Goal: Find specific page/section: Find specific page/section

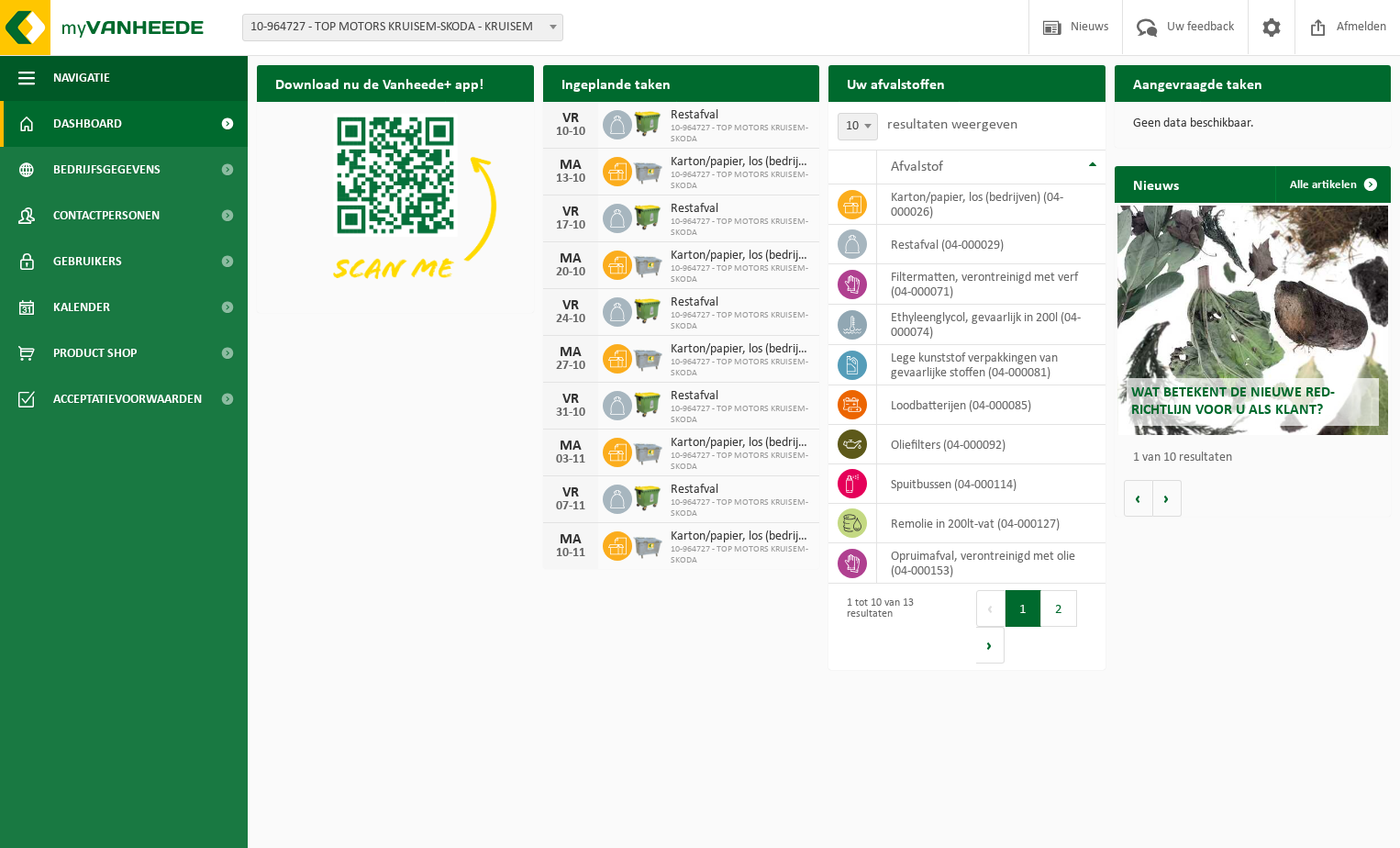
click at [1196, 127] on p "Geen data beschikbaar." at bounding box center [1254, 124] width 241 height 13
click at [136, 320] on link "Kalender" at bounding box center [123, 307] width 247 height 46
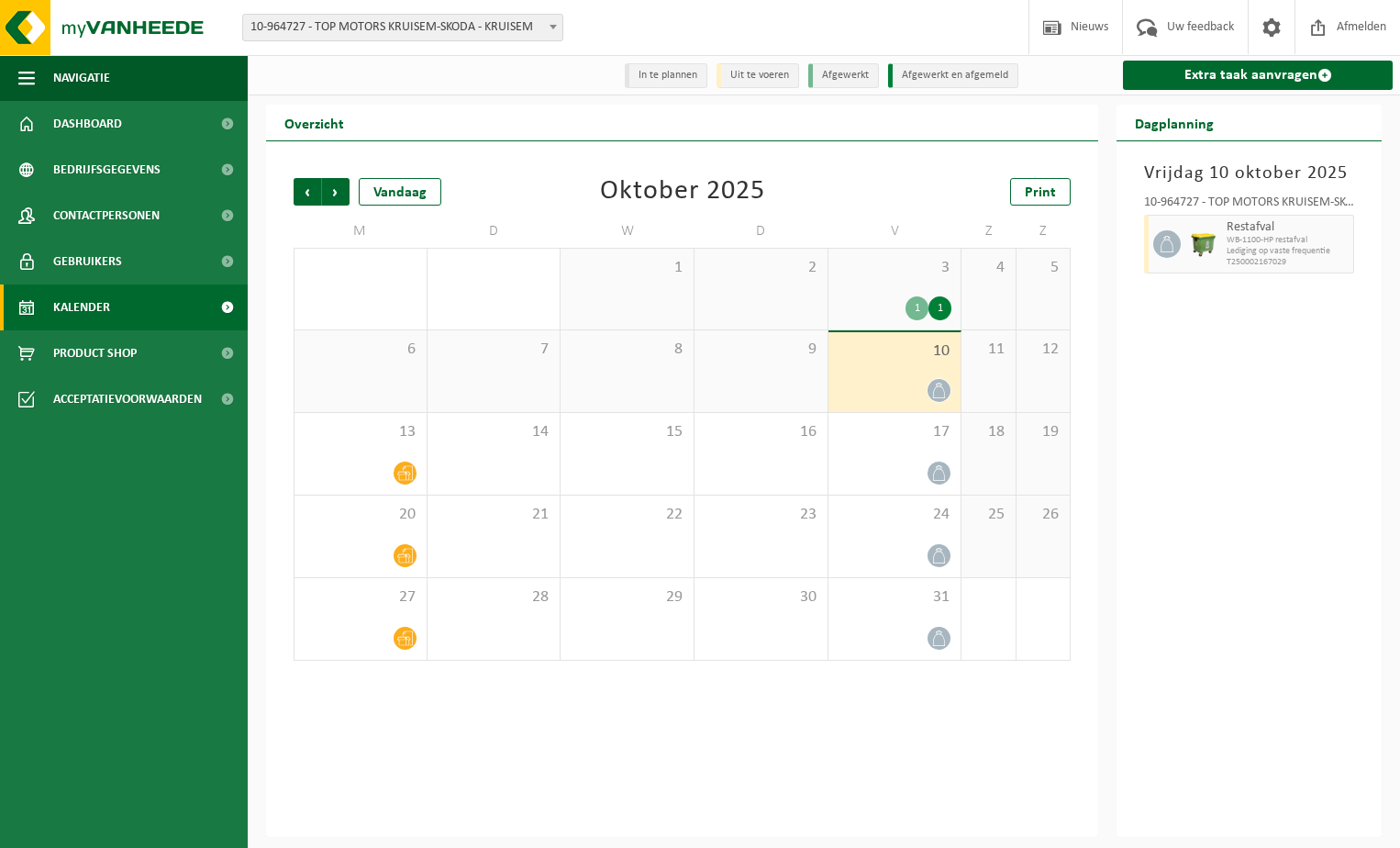
click at [917, 311] on div "1" at bounding box center [917, 308] width 23 height 24
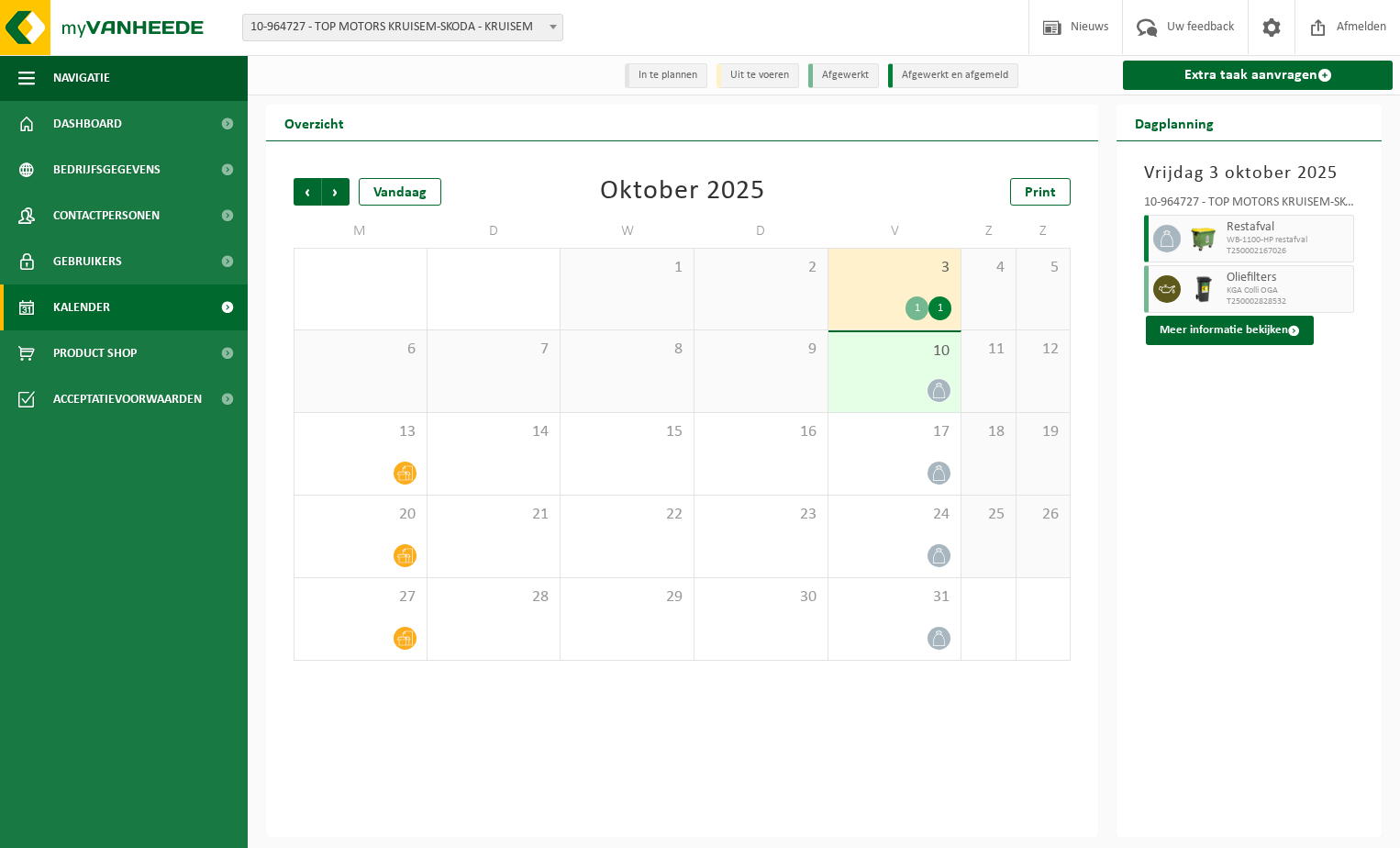
click at [946, 312] on div "1" at bounding box center [940, 308] width 23 height 24
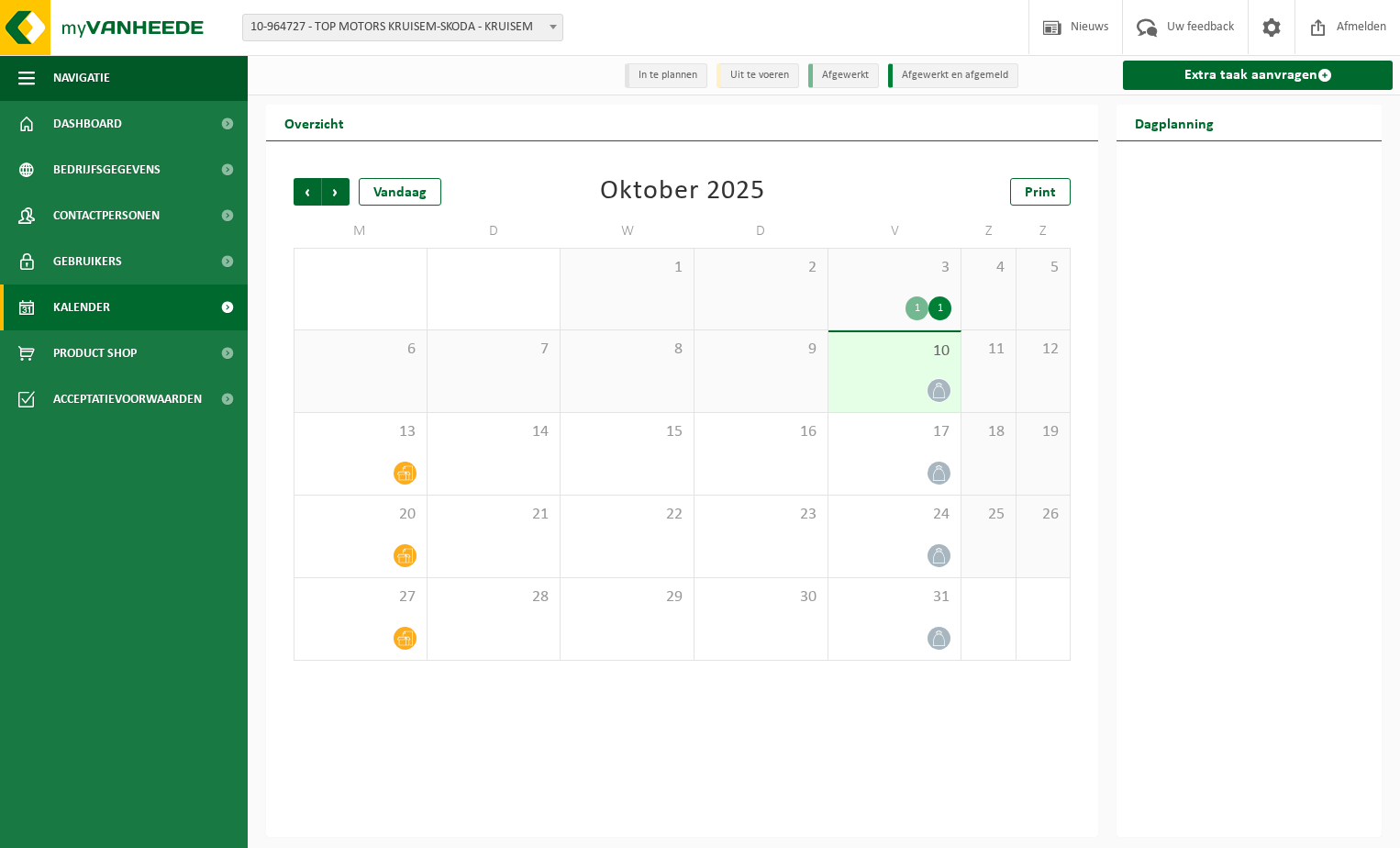
click at [921, 312] on div "1" at bounding box center [917, 308] width 23 height 24
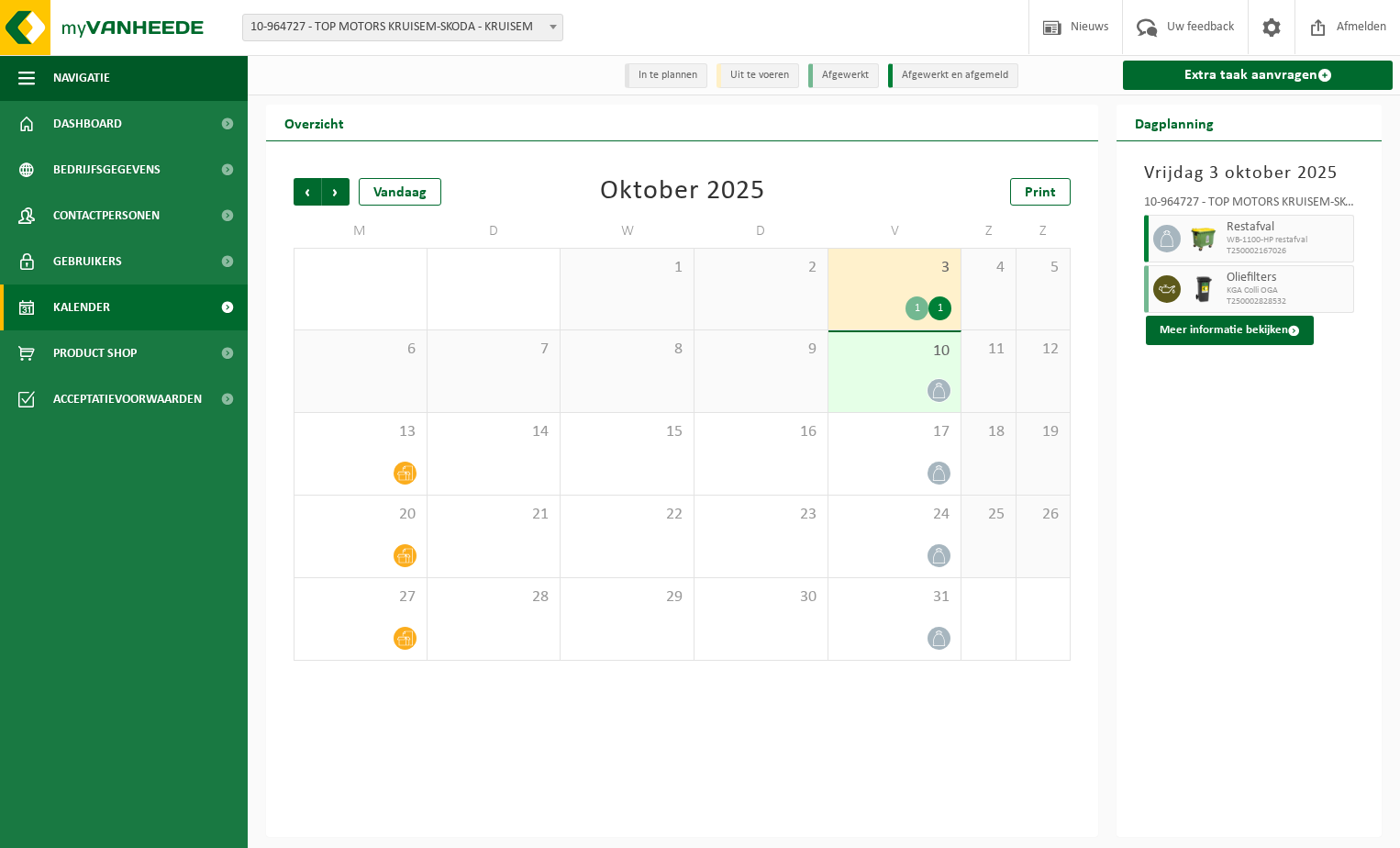
click at [691, 73] on li "In te plannen" at bounding box center [666, 75] width 83 height 24
click at [648, 69] on li "In te plannen" at bounding box center [666, 75] width 83 height 24
click at [807, 89] on ul "In te plannen Uit te voeren Afgewerkt Afgewerkt en afgemeld" at bounding box center [823, 74] width 407 height 29
click at [767, 81] on li "Uit te voeren" at bounding box center [758, 75] width 83 height 24
click at [159, 195] on span "Contactpersonen" at bounding box center [106, 216] width 106 height 46
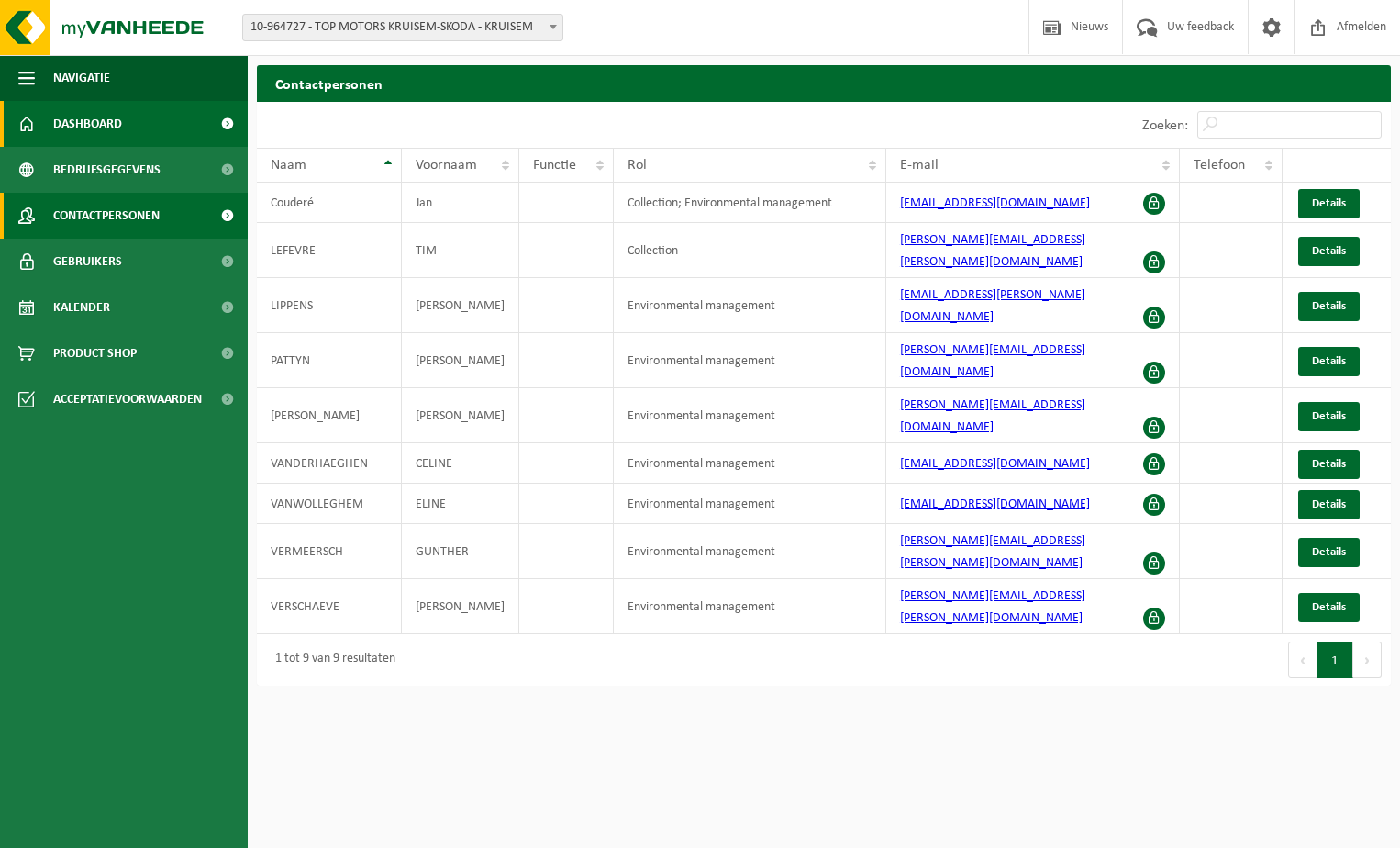
click at [113, 126] on span "Dashboard" at bounding box center [88, 123] width 69 height 46
